Goal: Task Accomplishment & Management: Manage account settings

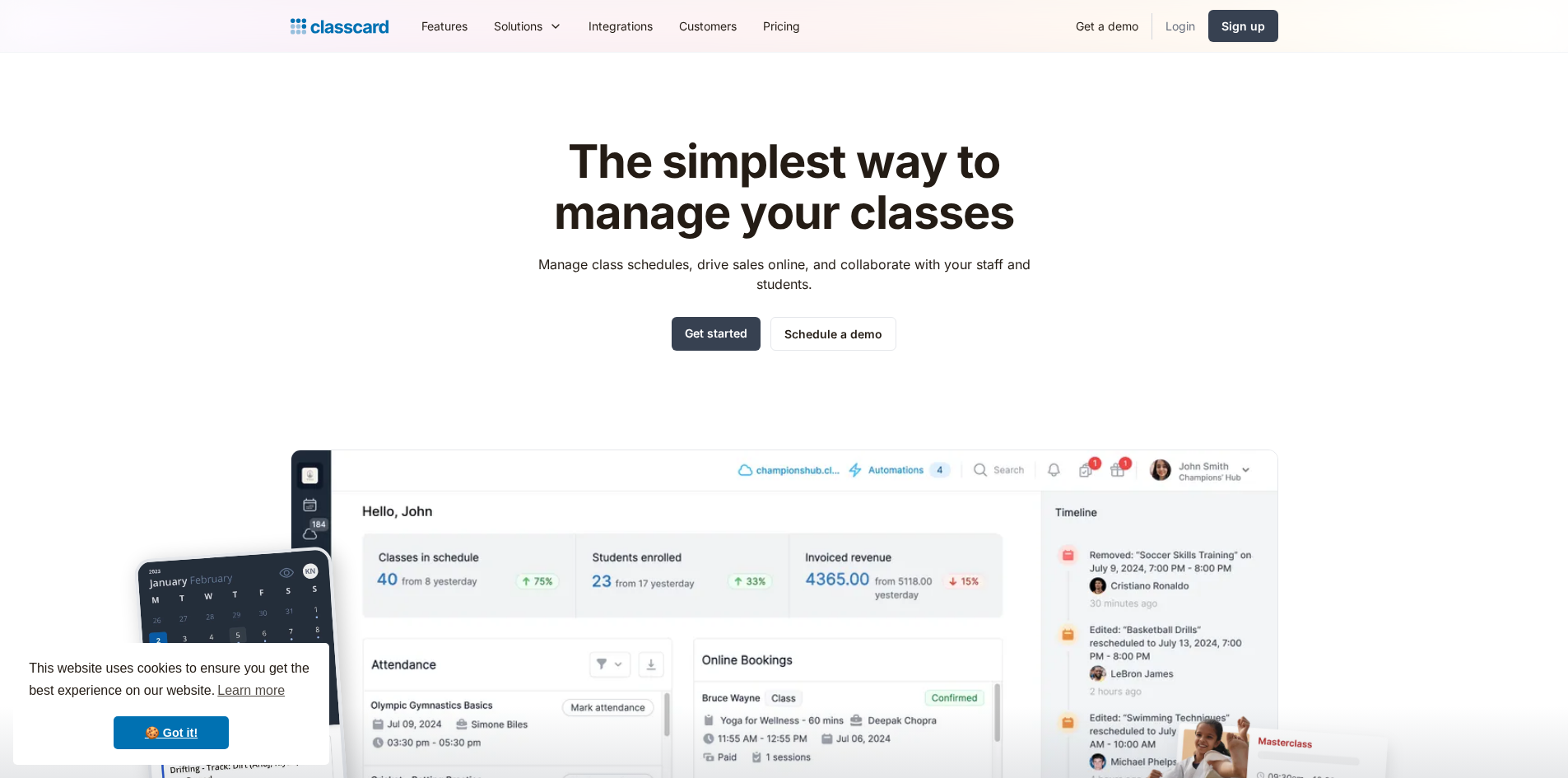
click at [1171, 33] on link "Login" at bounding box center [1180, 26] width 56 height 37
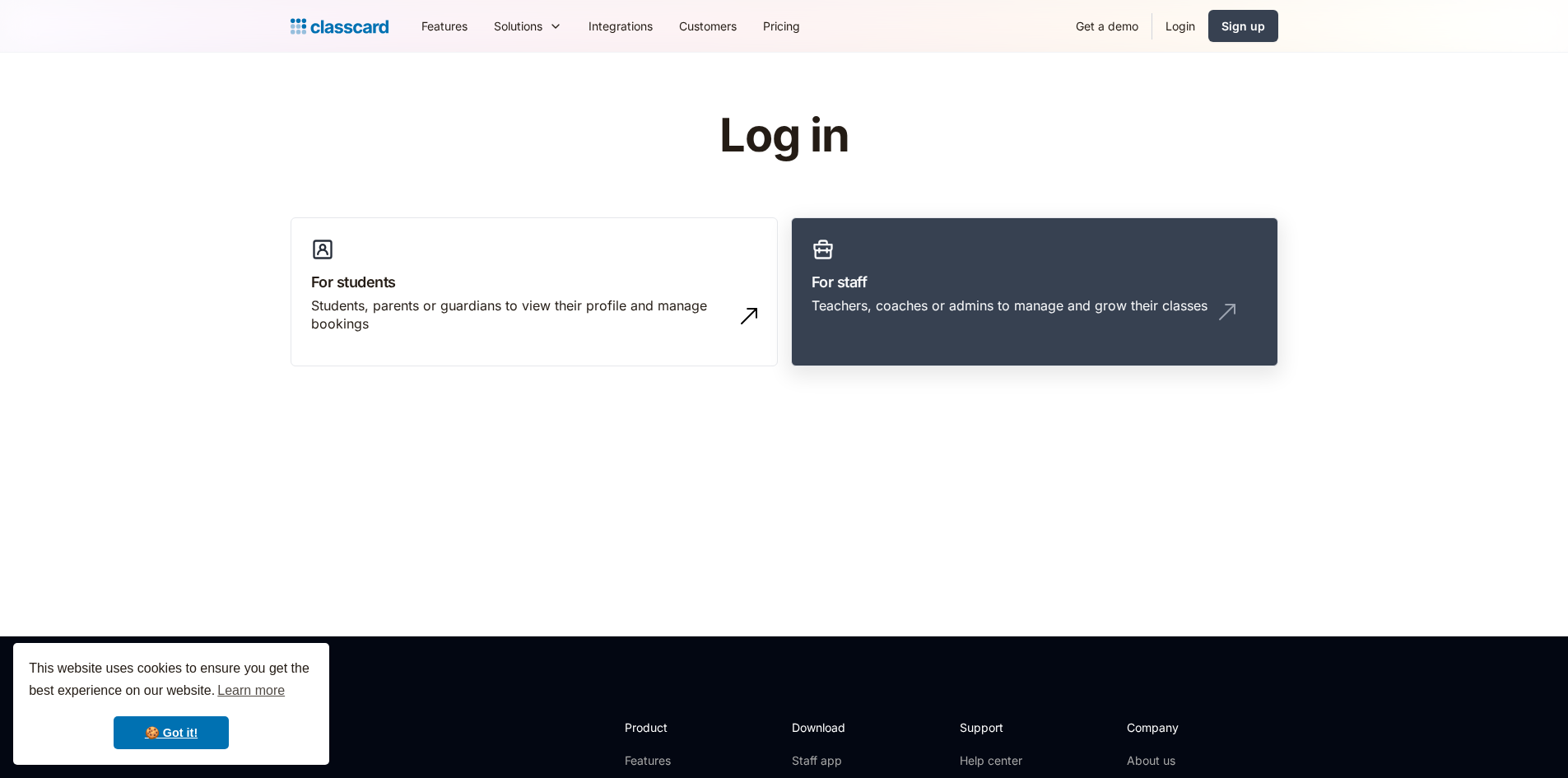
click at [880, 248] on link "For staff Teachers, coaches or admins to manage and grow their classes" at bounding box center [1034, 292] width 488 height 150
click at [875, 363] on link "For staff Teachers, coaches or admins to manage and grow their classes" at bounding box center [1034, 292] width 488 height 150
